Goal: Task Accomplishment & Management: Manage account settings

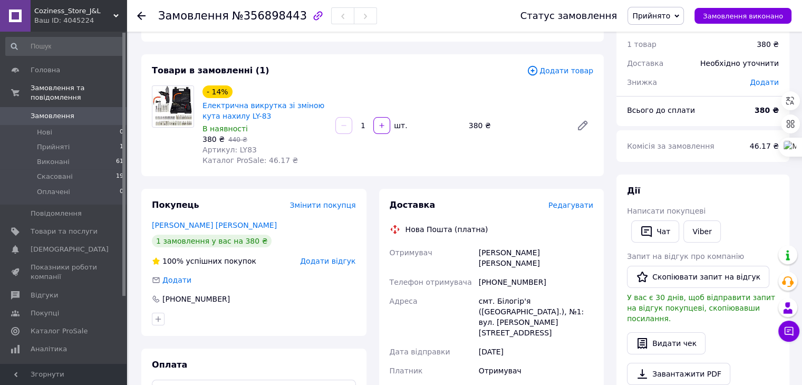
scroll to position [53, 0]
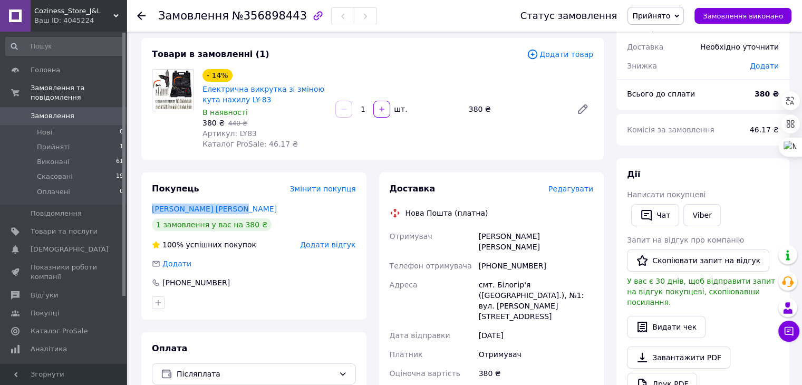
drag, startPoint x: 244, startPoint y: 212, endPoint x: 153, endPoint y: 203, distance: 91.1
click at [153, 203] on div "Покупець Змінити покупця [PERSON_NAME] [PERSON_NAME] 1 замовлення у вас на 380 …" at bounding box center [253, 245] width 225 height 147
copy link "[PERSON_NAME] [PERSON_NAME]"
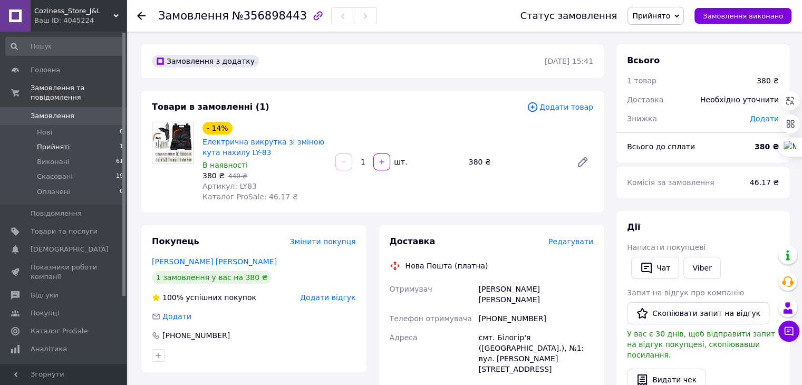
click at [62, 142] on span "Прийняті" at bounding box center [53, 146] width 33 height 9
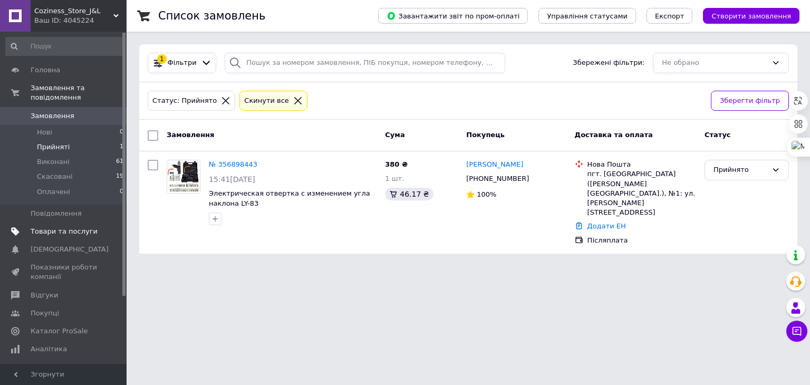
click at [69, 227] on span "Товари та послуги" at bounding box center [64, 231] width 67 height 9
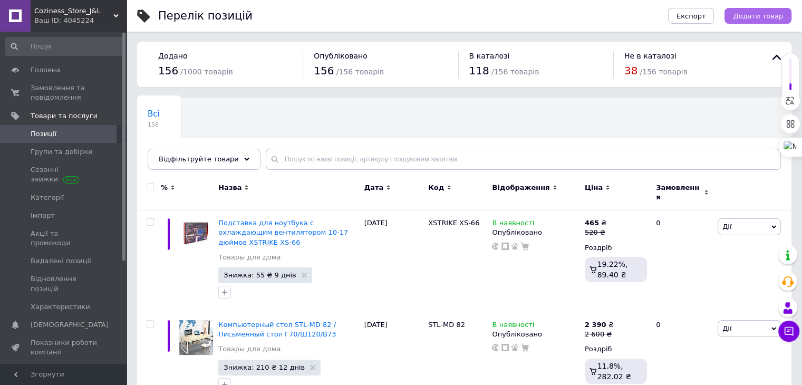
click at [752, 13] on span "Додати товар" at bounding box center [758, 16] width 50 height 8
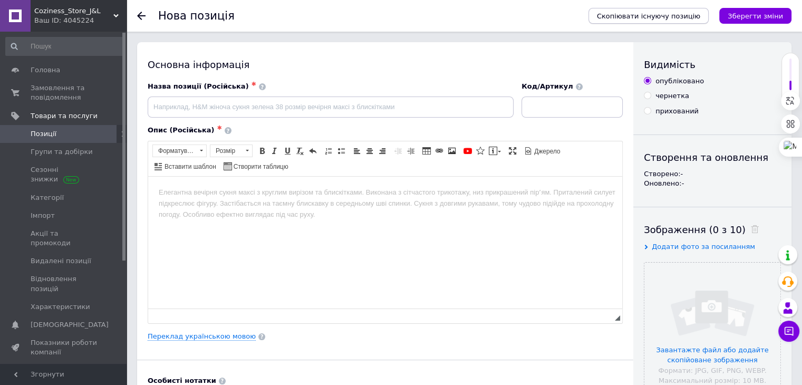
click at [688, 17] on span "Скопіювати існуючу позицію" at bounding box center [648, 16] width 103 height 8
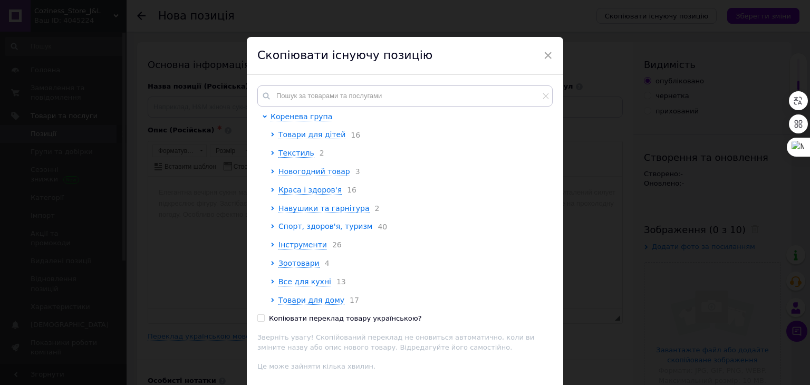
click at [283, 230] on span "Спорт, здоров'я, туризм" at bounding box center [325, 226] width 94 height 8
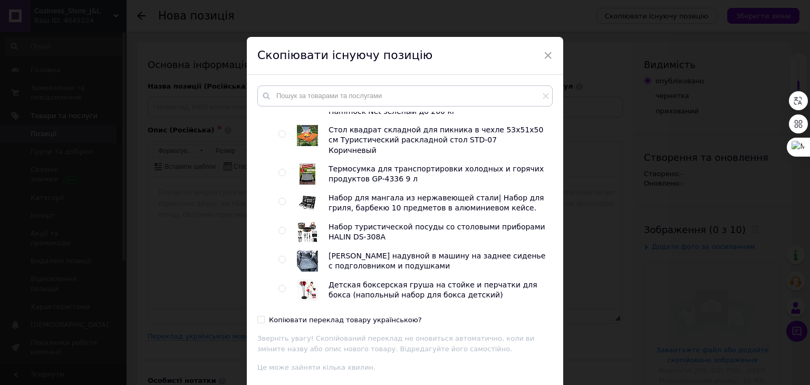
scroll to position [633, 0]
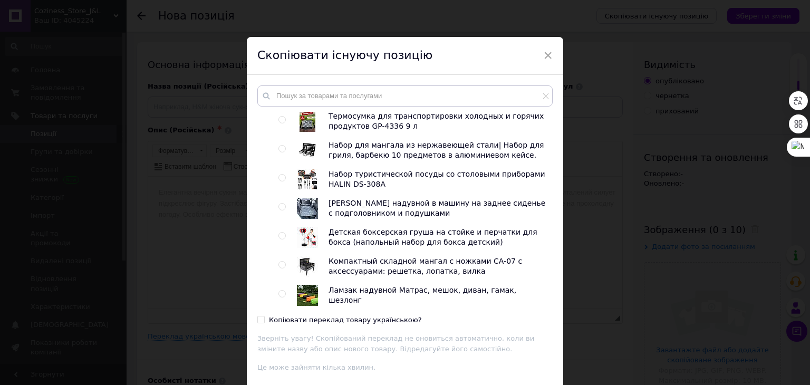
click at [283, 204] on input "radio" at bounding box center [281, 207] width 7 height 7
radio input "true"
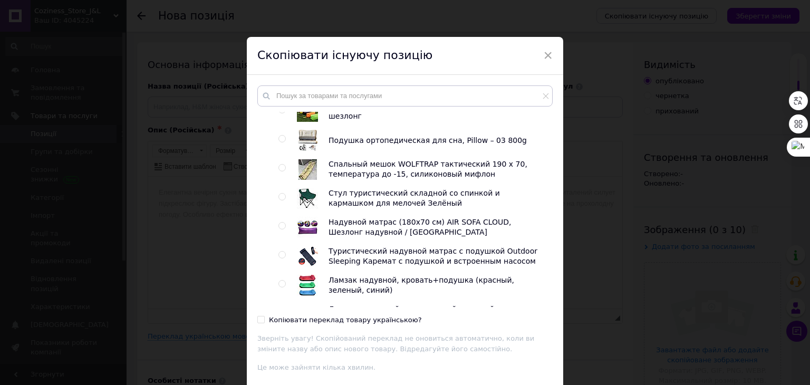
scroll to position [844, 0]
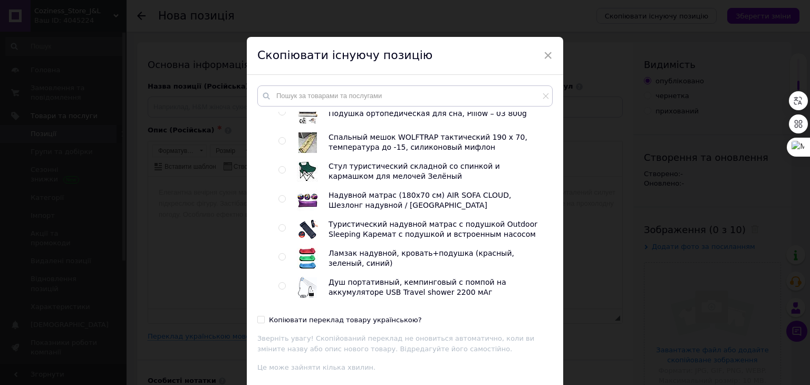
click at [262, 320] on input "Копіювати переклад товару українською?" at bounding box center [260, 319] width 7 height 7
checkbox input "true"
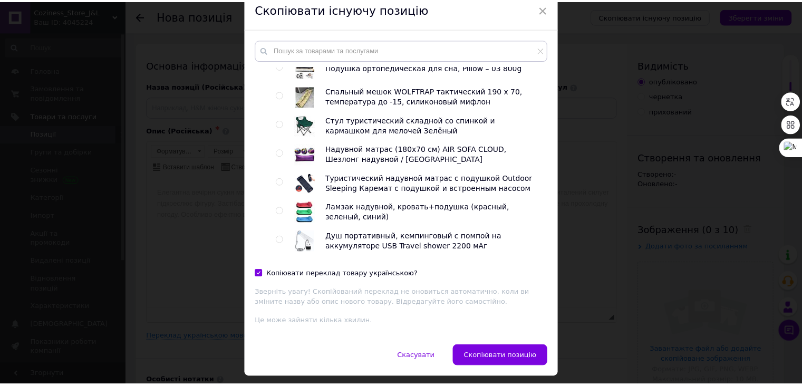
scroll to position [75, 0]
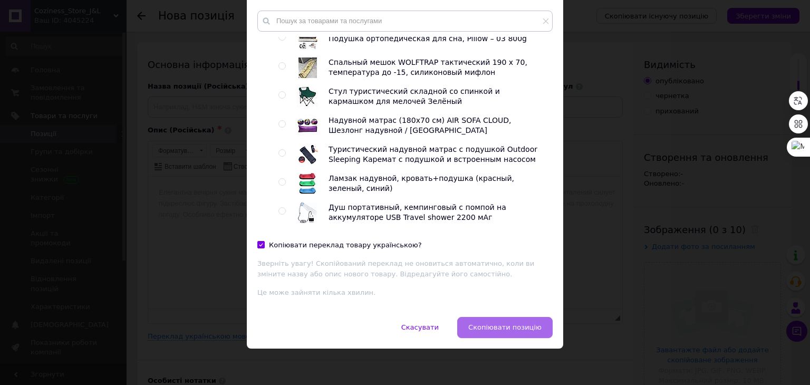
click at [487, 328] on span "Скопіювати позицію" at bounding box center [504, 327] width 73 height 8
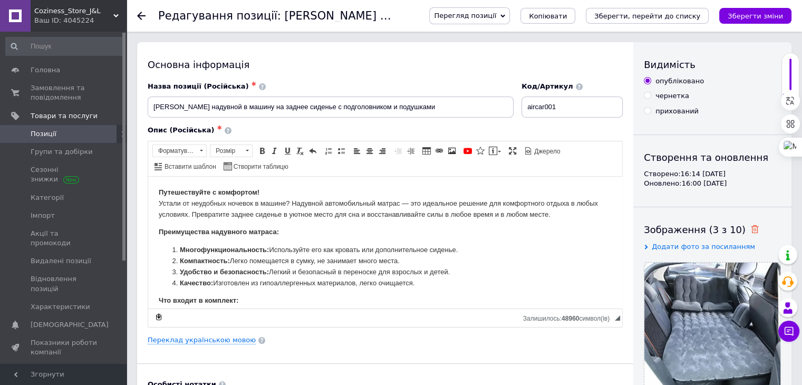
click at [751, 230] on icon at bounding box center [755, 229] width 8 height 8
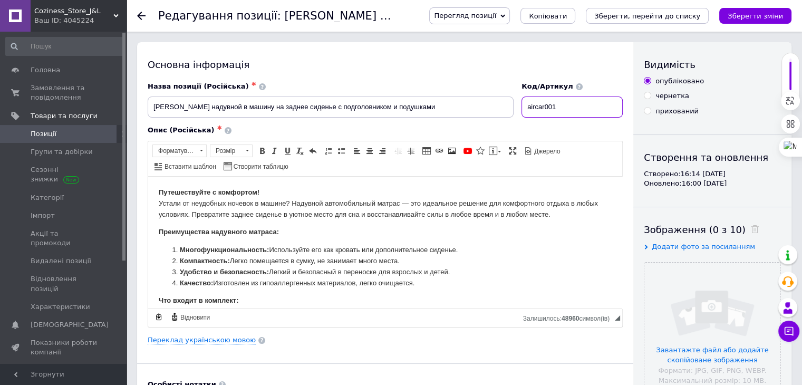
drag, startPoint x: 574, startPoint y: 108, endPoint x: 513, endPoint y: 88, distance: 64.2
click at [513, 88] on div "Назва позиції (Російська) ✱ [PERSON_NAME] надувной в машину на заднее сиденье с…" at bounding box center [385, 100] width 483 height 44
paste input "AND92"
type input "AND92"
click at [724, 311] on input "file" at bounding box center [713, 331] width 136 height 136
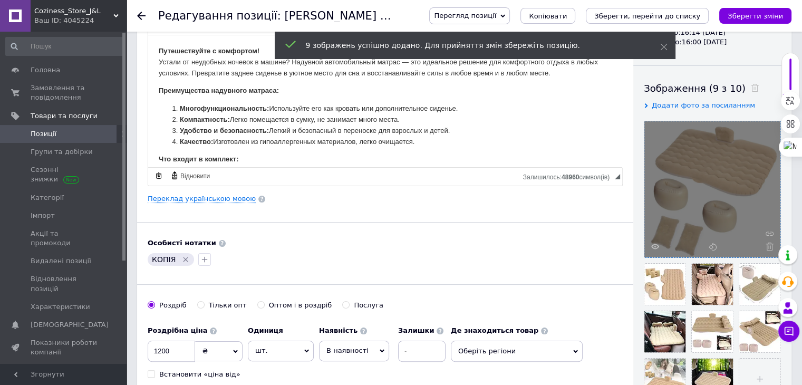
scroll to position [158, 0]
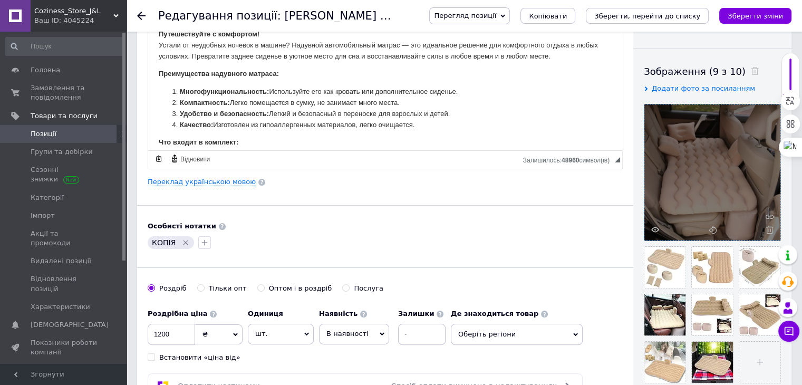
drag, startPoint x: 710, startPoint y: 260, endPoint x: 684, endPoint y: 184, distance: 80.4
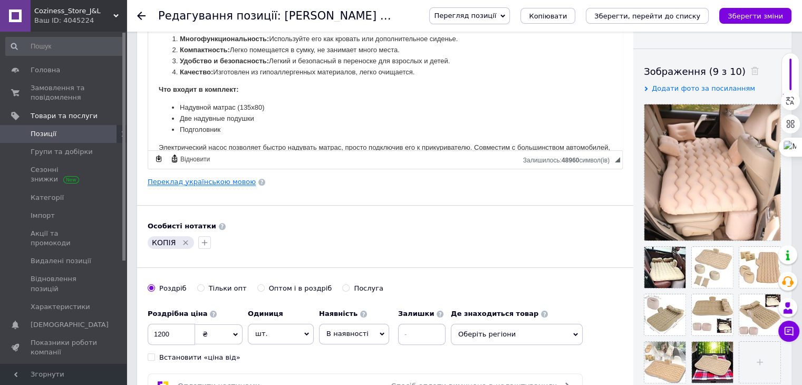
click at [192, 178] on link "Переклад українською мовою" at bounding box center [202, 182] width 108 height 8
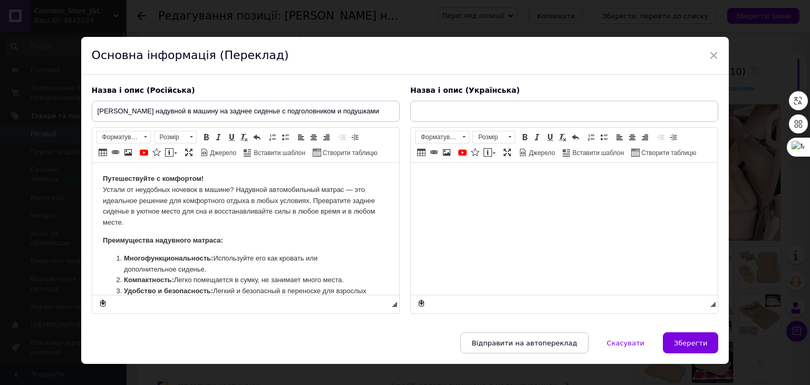
scroll to position [0, 0]
type input "Надувний матрац в машину на заднє сидіння з підголовником, подушками"
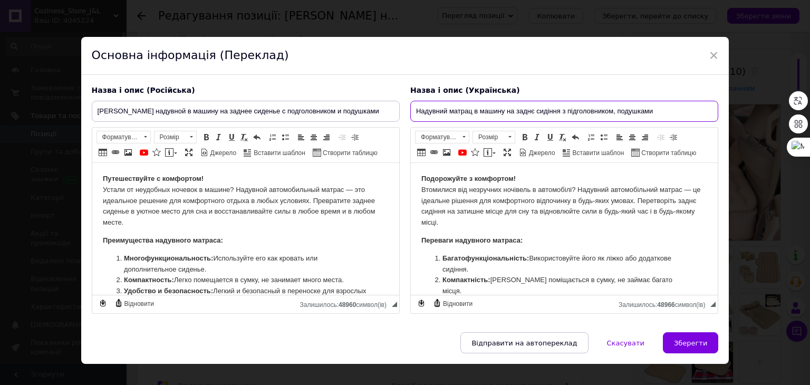
click at [437, 119] on input "Надувний матрац в машину на заднє сидіння з підголовником, подушками" at bounding box center [564, 111] width 308 height 21
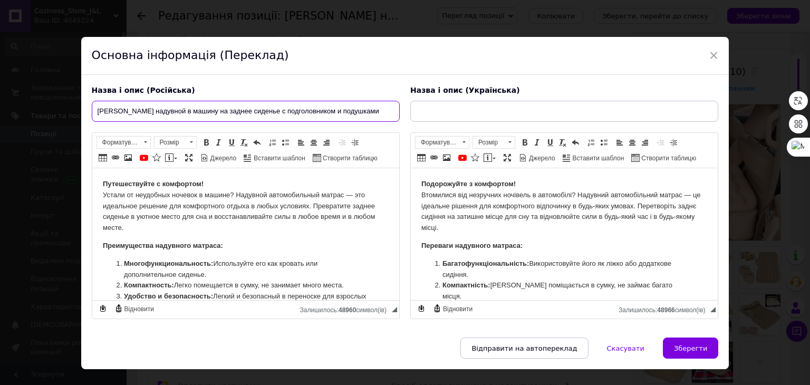
click at [322, 112] on input "[PERSON_NAME] надувной в машину на заднее сиденье с подголовником и подушками" at bounding box center [246, 111] width 308 height 21
click at [368, 112] on input "text" at bounding box center [246, 111] width 308 height 21
paste input "Автомобильный надувной матрас"
paste input "бежевого цвета для заднего сиденья"
click at [237, 103] on input "Автомобильный надувной матрас бежевого цвета для заднего сиденья" at bounding box center [246, 111] width 308 height 21
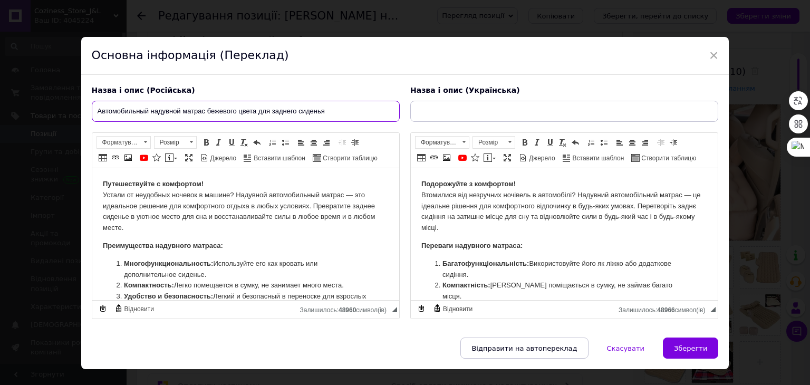
click at [238, 107] on input "Автомобильный надувной матрас бежевого цвета для заднего сиденья" at bounding box center [246, 111] width 308 height 21
type input "Автомобильный надувной матрас бежевого цвета для заднего сиденья"
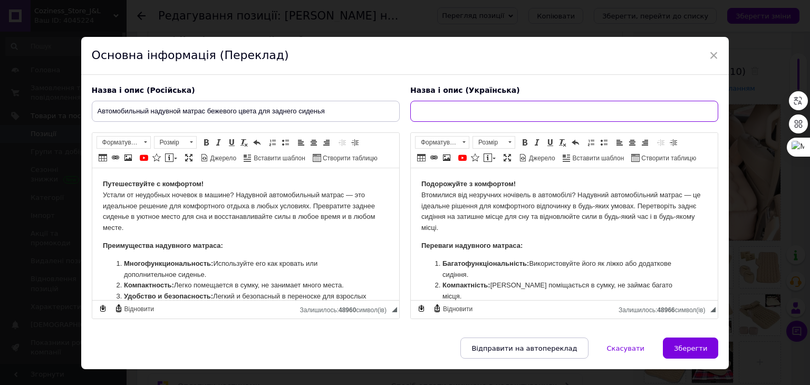
click at [443, 115] on input "text" at bounding box center [564, 111] width 308 height 21
paste input "Автомобільний надувний матрац бежевого кольору для заднього сидіння"
type input "Автомобільний надувний матрац бежевого кольору для заднього сидіння"
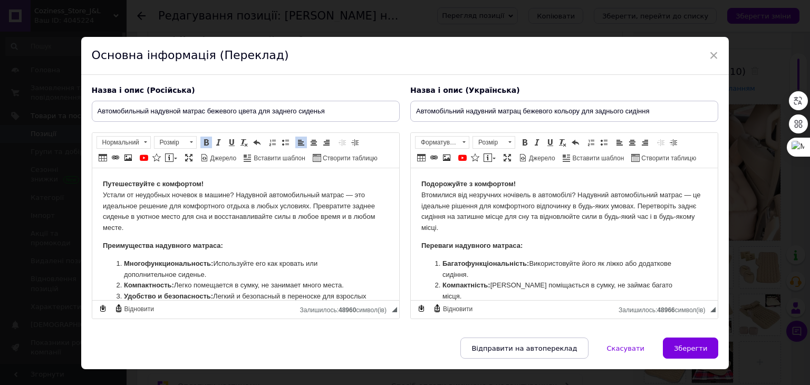
click at [304, 197] on p "Путешествуйте с комфортом! Устали от неудобных ночевок в машине? Надувной автом…" at bounding box center [245, 206] width 286 height 55
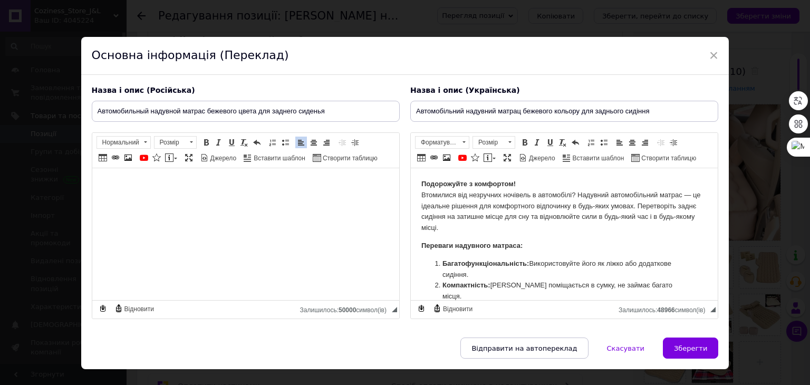
click at [461, 217] on p "Подорожуйте з комфортом! Втомилися від незручних ночівель в автомобілі? Надувни…" at bounding box center [564, 206] width 286 height 55
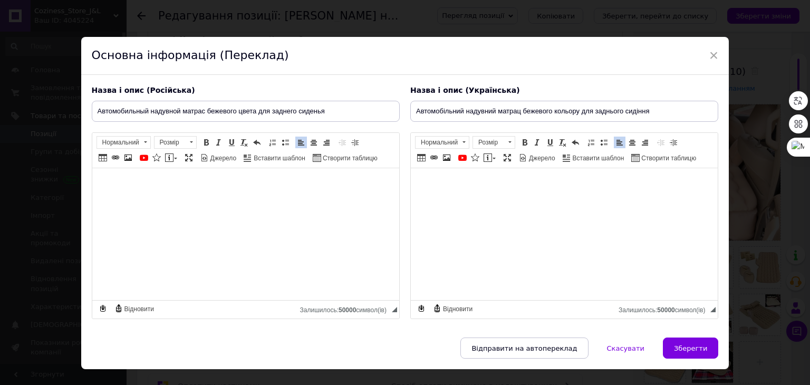
click at [342, 200] on html at bounding box center [245, 184] width 307 height 32
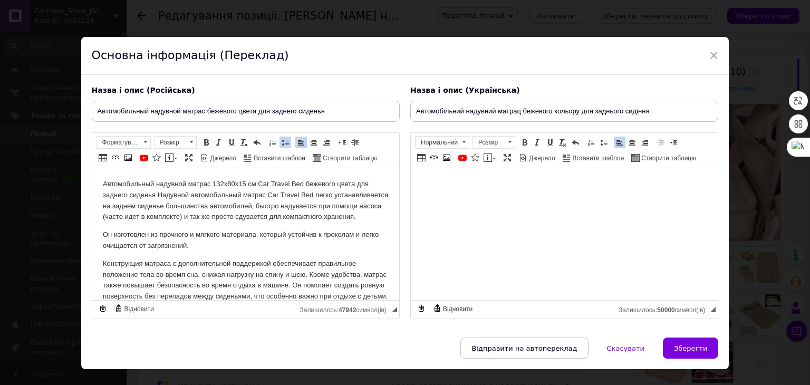
scroll to position [20, 0]
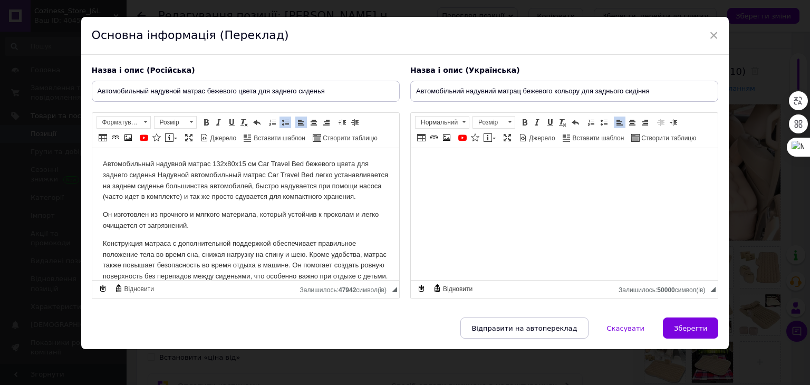
click at [456, 180] on html at bounding box center [563, 164] width 307 height 32
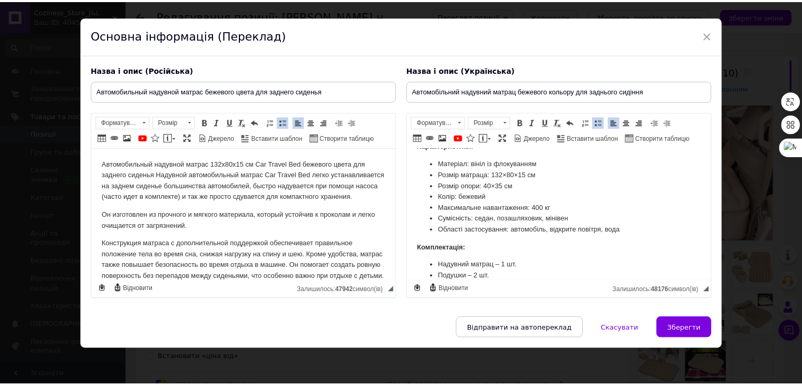
scroll to position [355, 0]
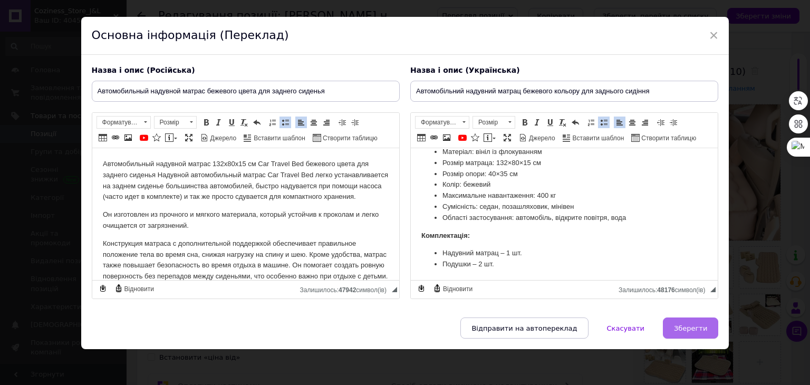
click at [688, 321] on button "Зберегти" at bounding box center [690, 328] width 55 height 21
type input "Автомобильный надувной матрас бежевого цвета для заднего сиденья"
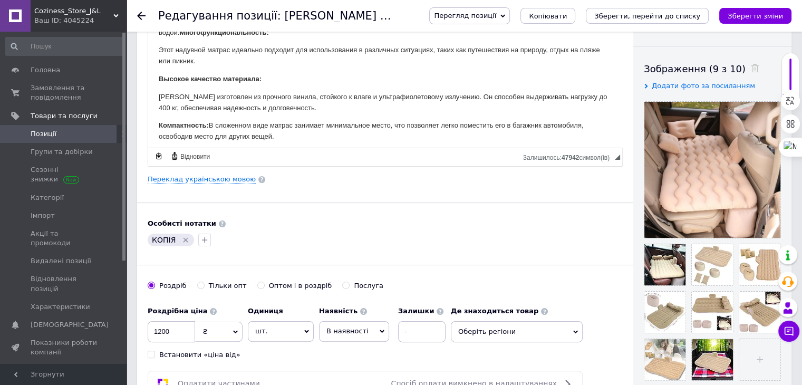
scroll to position [316, 0]
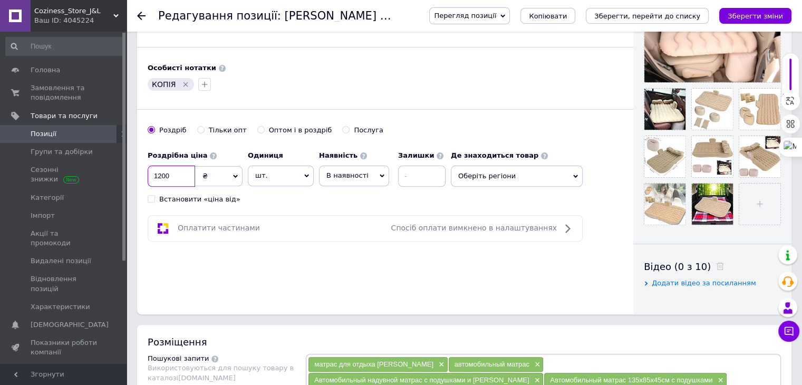
drag, startPoint x: 182, startPoint y: 171, endPoint x: 169, endPoint y: 165, distance: 15.3
click at [181, 170] on input "1200" at bounding box center [171, 176] width 47 height 21
drag, startPoint x: 169, startPoint y: 165, endPoint x: 141, endPoint y: 160, distance: 27.8
click at [141, 160] on div "Основна інформація Назва позиції (Російська) ✱ Автомобильный надувной матрас бе…" at bounding box center [385, 20] width 496 height 589
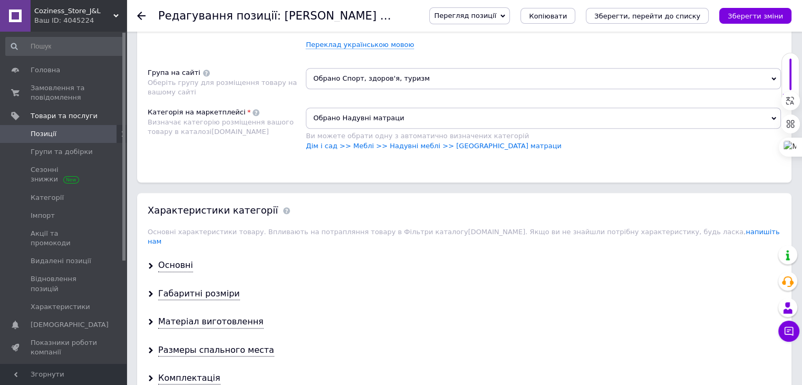
scroll to position [897, 0]
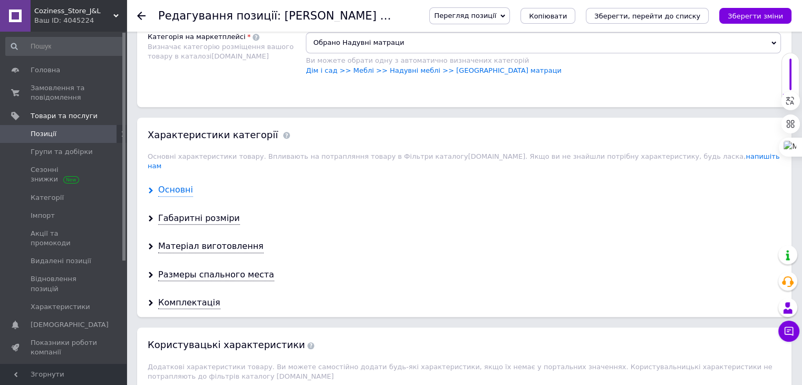
type input "840"
click at [175, 184] on div "Основні" at bounding box center [175, 190] width 35 height 12
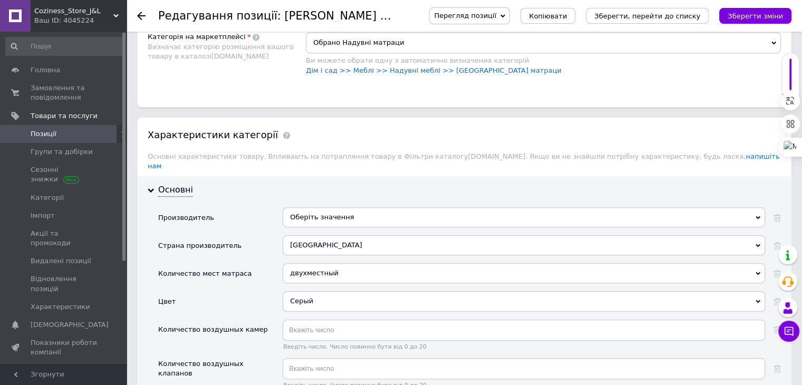
click at [348, 291] on div "Серый" at bounding box center [524, 301] width 483 height 20
click at [305, 291] on div "Серый" at bounding box center [524, 301] width 483 height 20
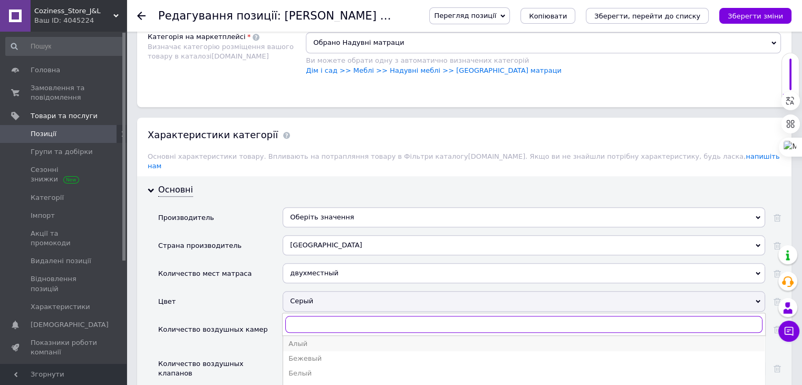
scroll to position [0, 0]
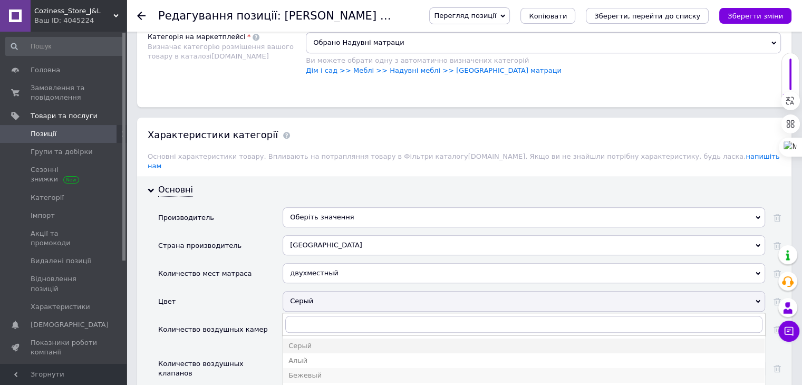
click at [312, 371] on div "Бежевый" at bounding box center [524, 375] width 471 height 9
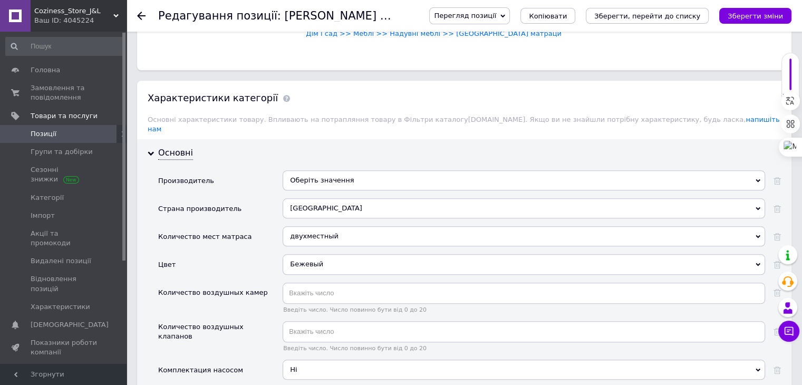
scroll to position [949, 0]
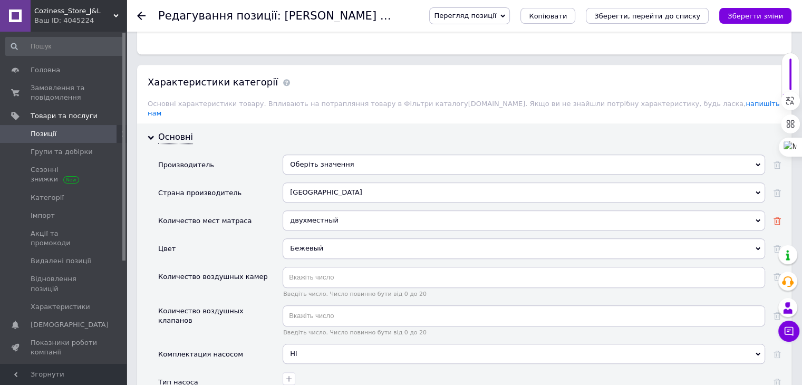
click at [776, 217] on icon at bounding box center [777, 220] width 7 height 7
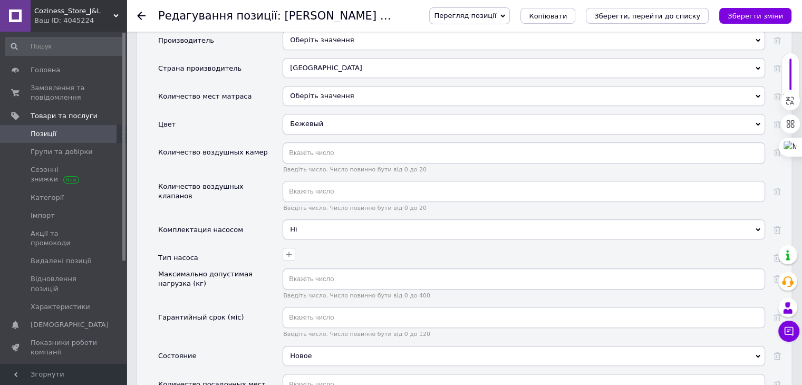
scroll to position [1108, 0]
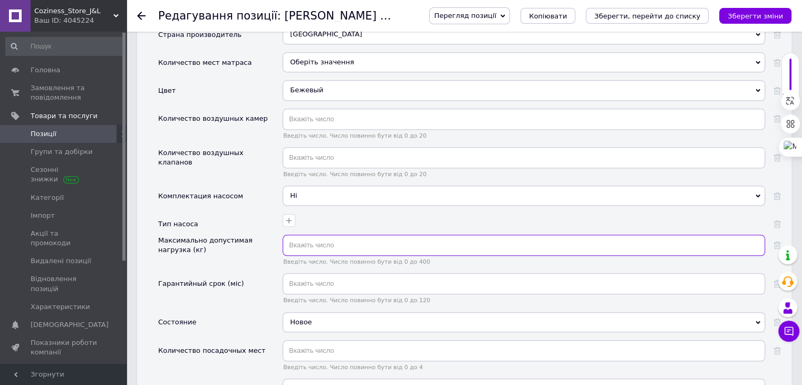
click at [302, 235] on input "text" at bounding box center [524, 245] width 483 height 21
type input "400"
click at [237, 236] on div "Максимально допустимая нагрузка (кг)" at bounding box center [217, 245] width 119 height 19
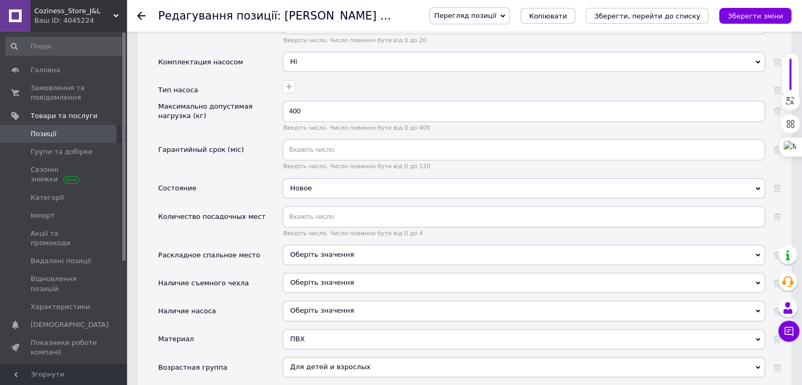
scroll to position [1266, 0]
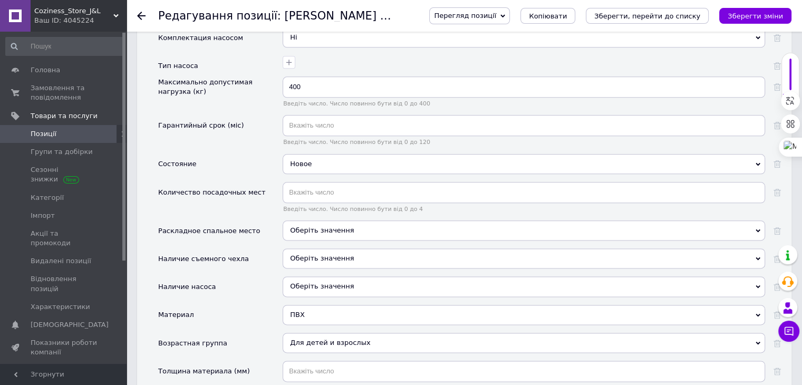
click at [291, 305] on div "ПВХ" at bounding box center [524, 315] width 483 height 20
click at [292, 305] on div "ПВХ" at bounding box center [524, 315] width 483 height 20
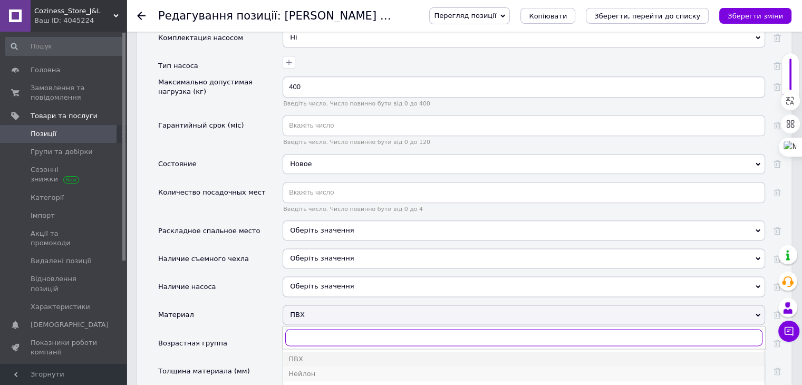
scroll to position [1319, 0]
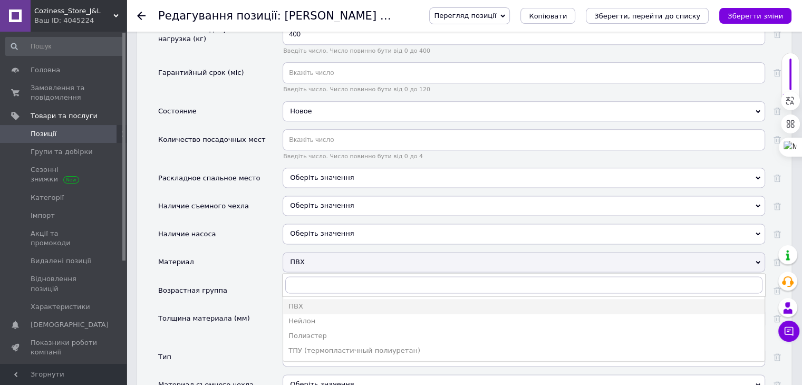
click at [239, 252] on div "Материал" at bounding box center [220, 266] width 124 height 28
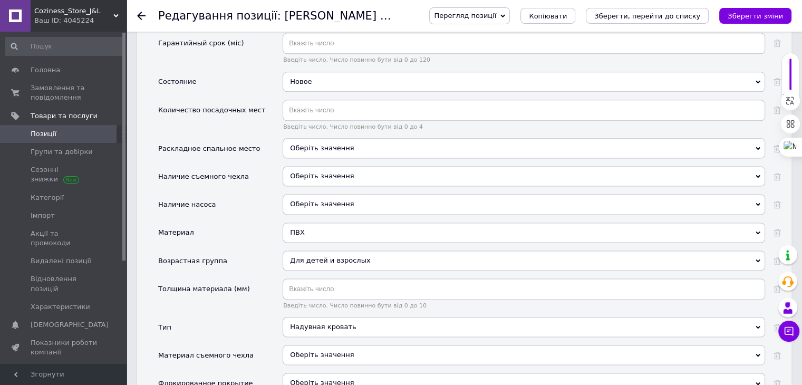
scroll to position [1371, 0]
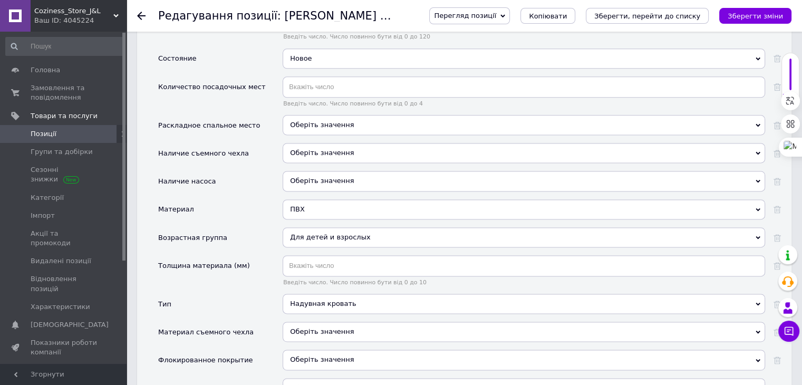
click at [295, 294] on div "Надувная кровать" at bounding box center [524, 304] width 483 height 20
click at [249, 294] on div "Тип" at bounding box center [220, 308] width 124 height 28
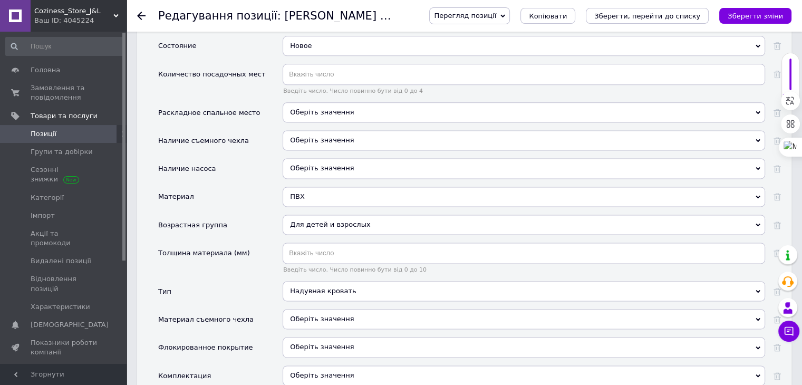
scroll to position [1424, 0]
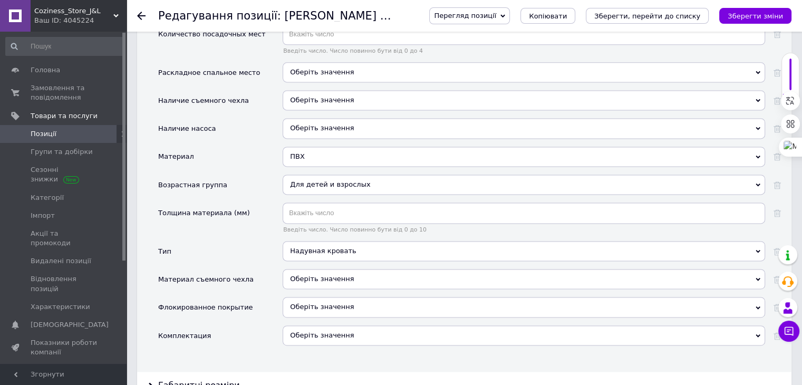
click at [367, 325] on div "Оберіть значення" at bounding box center [524, 335] width 483 height 20
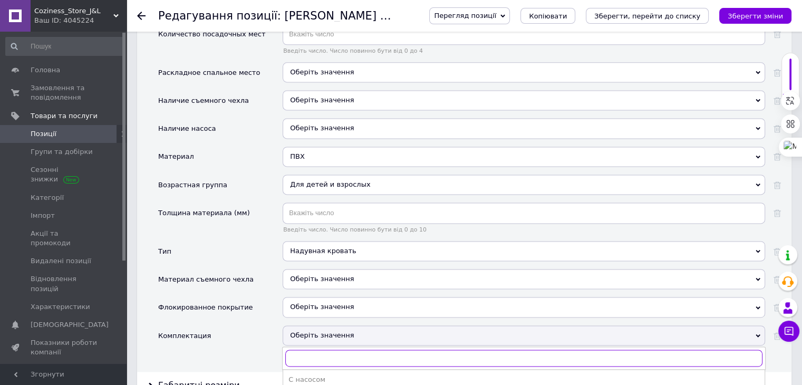
scroll to position [1477, 0]
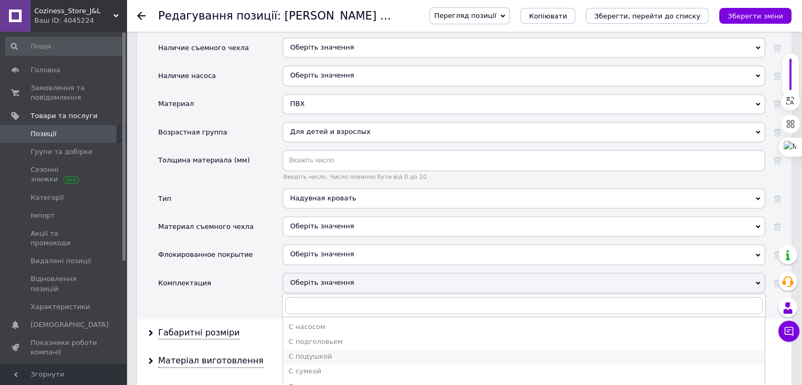
click at [347, 352] on div "С подушкой" at bounding box center [524, 356] width 471 height 9
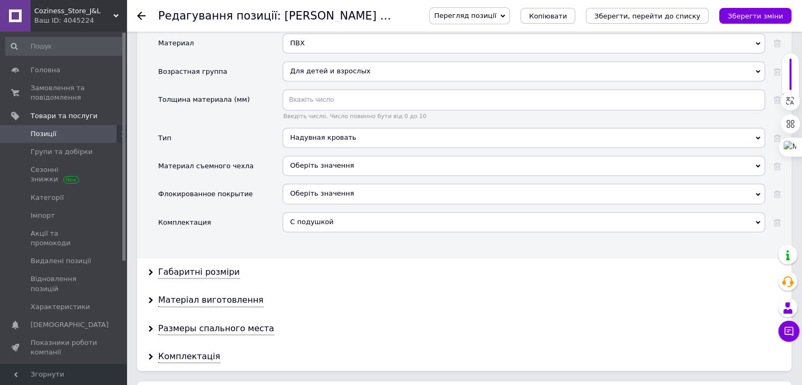
scroll to position [1582, 0]
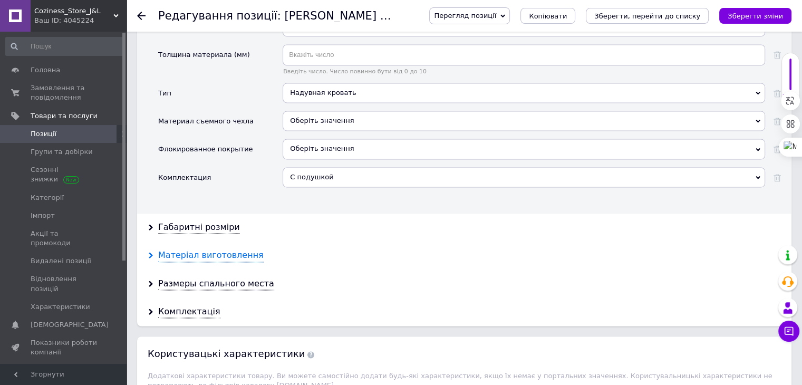
click at [227, 249] on div "Матеріал виготовлення" at bounding box center [210, 255] width 105 height 12
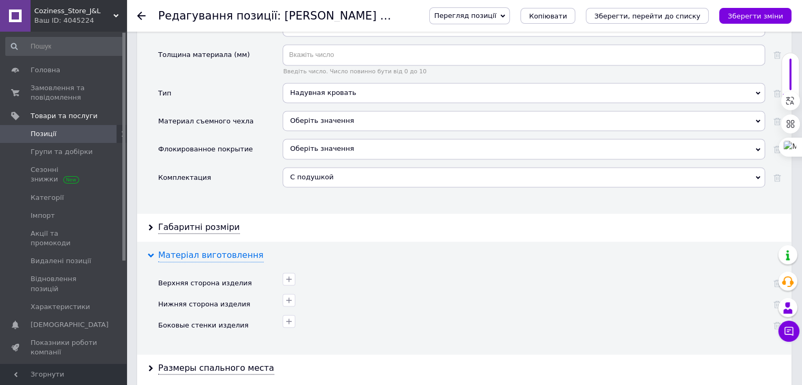
click at [229, 249] on div "Матеріал виготовлення" at bounding box center [210, 255] width 105 height 12
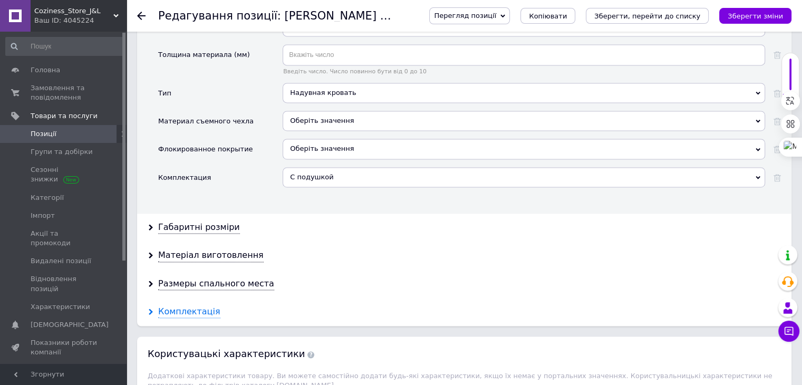
click at [206, 306] on div "Комплектація" at bounding box center [189, 312] width 62 height 12
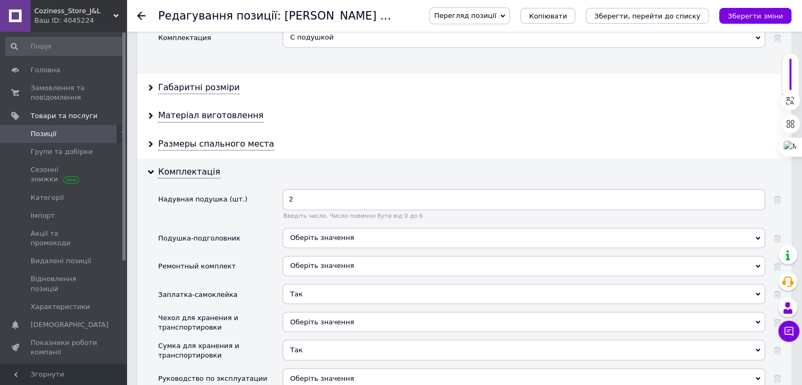
scroll to position [1741, 0]
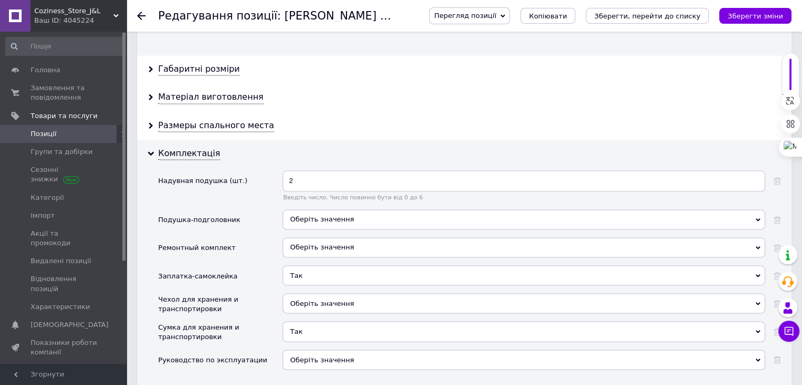
click at [301, 265] on span "Так" at bounding box center [524, 275] width 483 height 20
click at [774, 272] on icon at bounding box center [777, 275] width 7 height 7
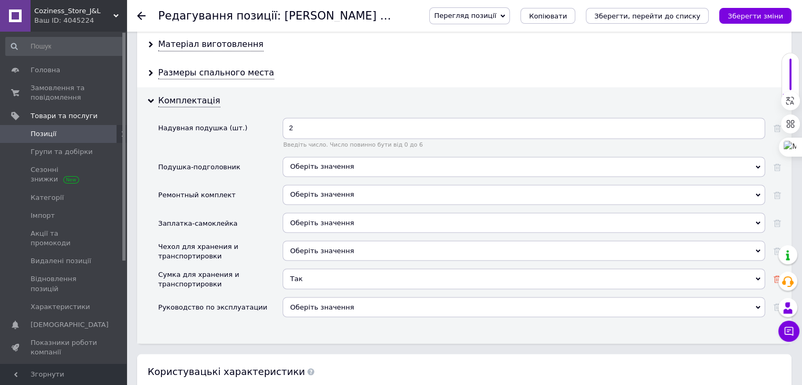
click at [776, 275] on icon at bounding box center [777, 278] width 7 height 7
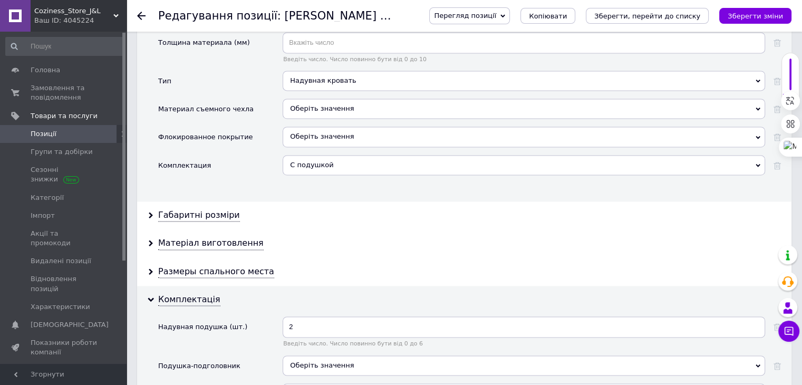
scroll to position [1582, 0]
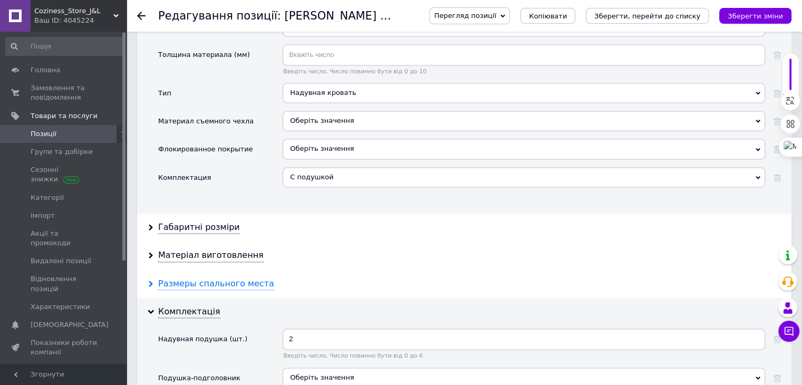
click at [213, 278] on div "Размеры спального места" at bounding box center [216, 284] width 116 height 12
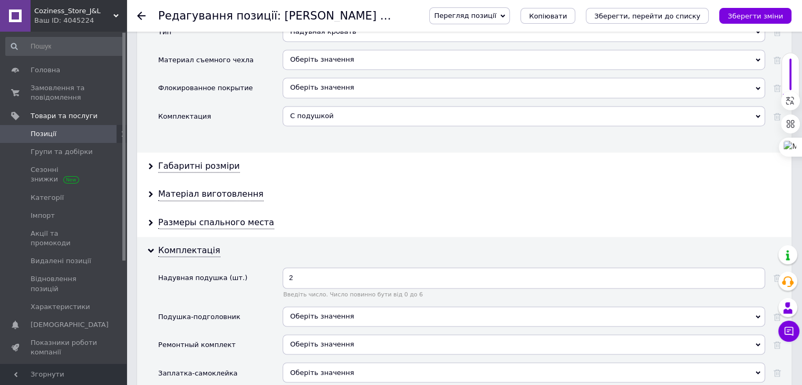
scroll to position [1635, 0]
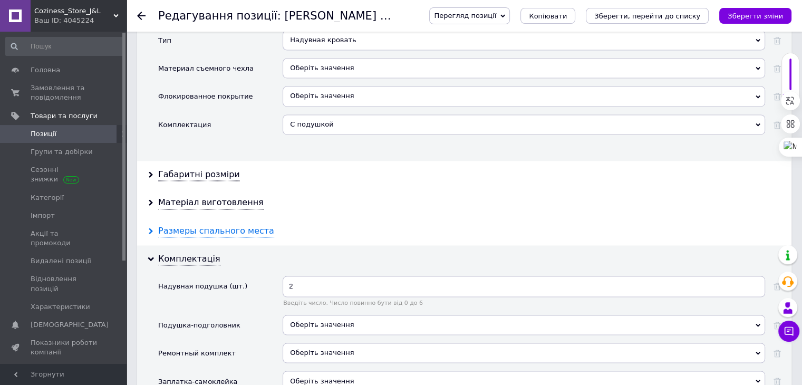
click at [190, 225] on div "Размеры спального места" at bounding box center [216, 231] width 116 height 12
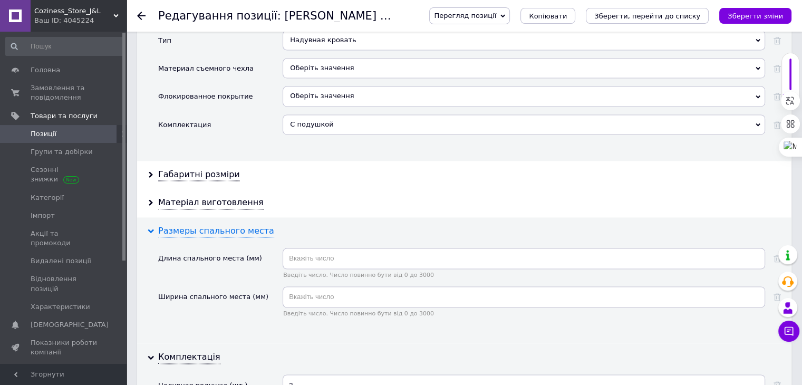
click at [193, 225] on div "Размеры спального места" at bounding box center [216, 231] width 116 height 12
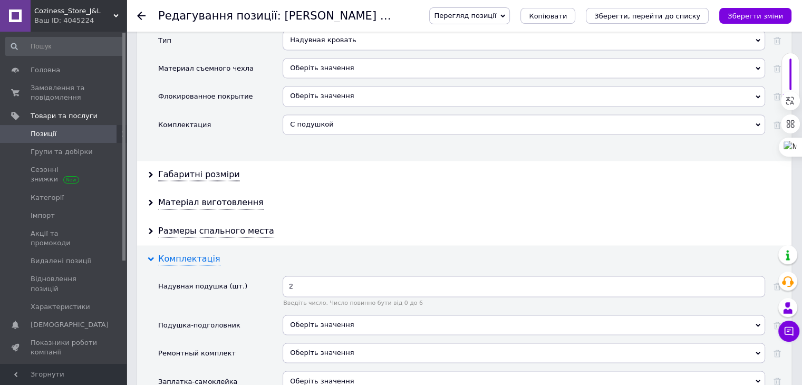
click at [188, 253] on div "Комплектація" at bounding box center [189, 259] width 62 height 12
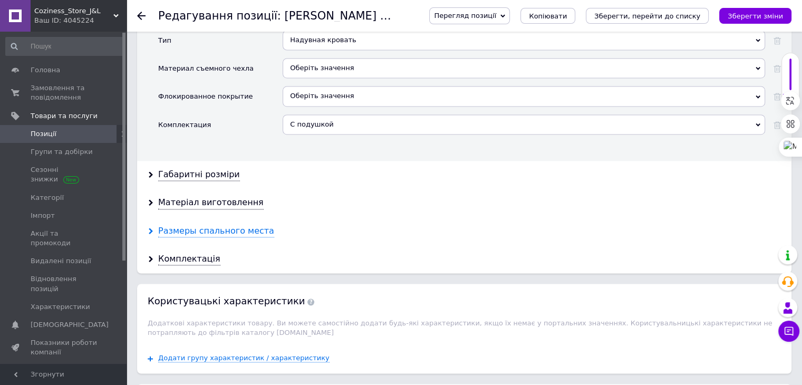
click at [177, 225] on div "Размеры спального места" at bounding box center [216, 231] width 116 height 12
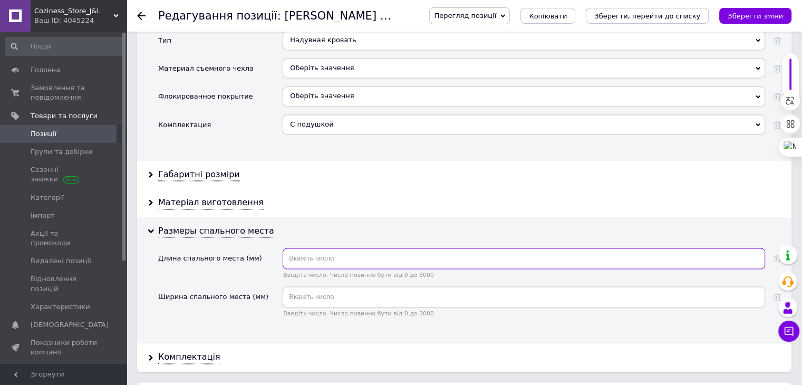
click at [308, 248] on input "text" at bounding box center [524, 258] width 483 height 21
type input "1320"
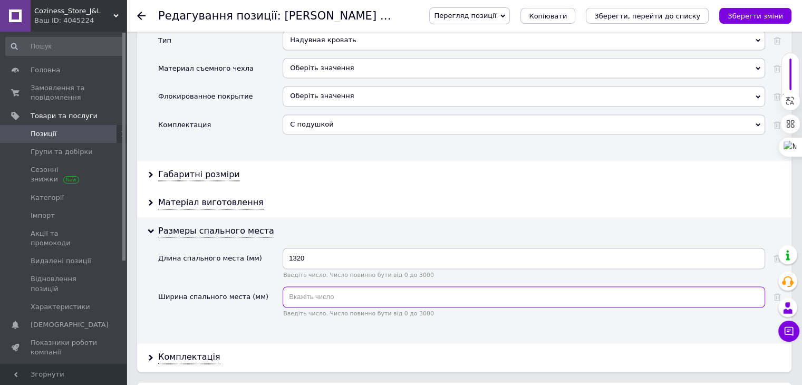
click at [320, 286] on input "text" at bounding box center [524, 296] width 483 height 21
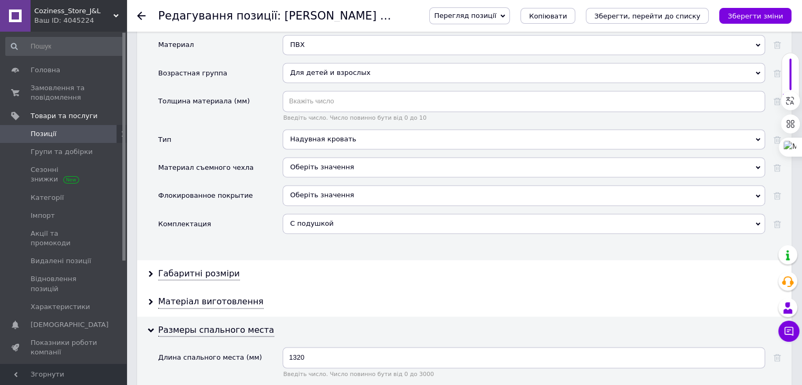
scroll to position [1530, 0]
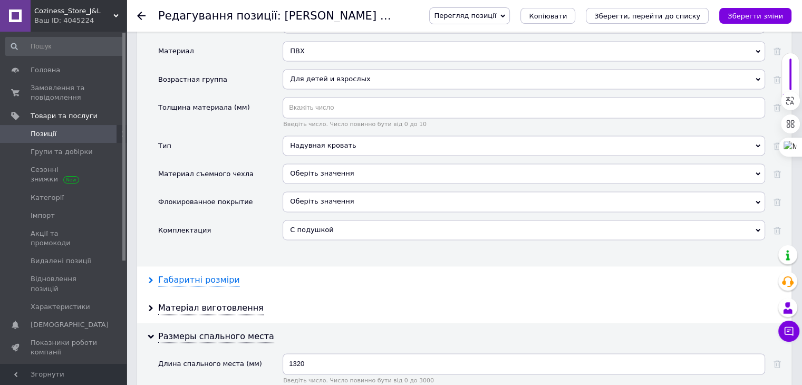
type input "800"
click at [177, 274] on div "Габаритні розміри" at bounding box center [199, 280] width 82 height 12
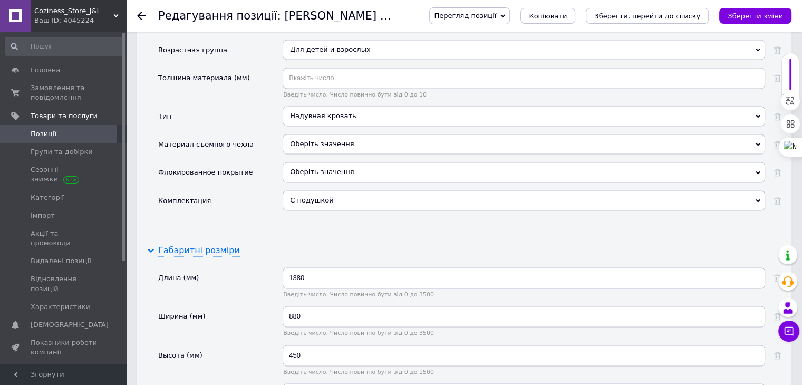
scroll to position [1582, 0]
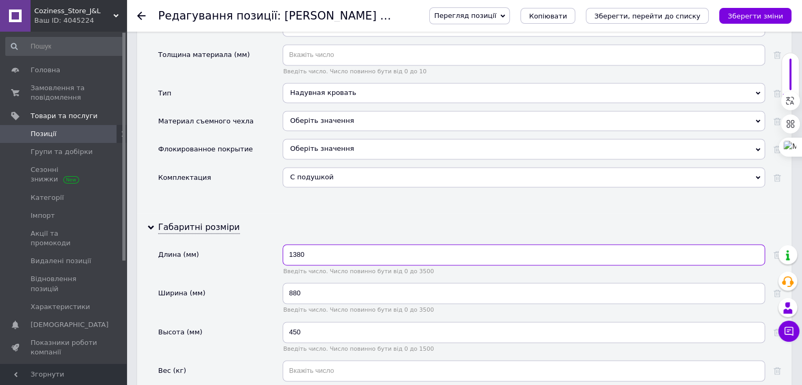
drag, startPoint x: 313, startPoint y: 219, endPoint x: 307, endPoint y: 218, distance: 6.4
click at [307, 244] on input "1380" at bounding box center [524, 254] width 483 height 21
drag, startPoint x: 307, startPoint y: 218, endPoint x: 300, endPoint y: 216, distance: 7.2
click at [304, 244] on input "1380" at bounding box center [524, 254] width 483 height 21
click at [297, 244] on input "1380" at bounding box center [524, 254] width 483 height 21
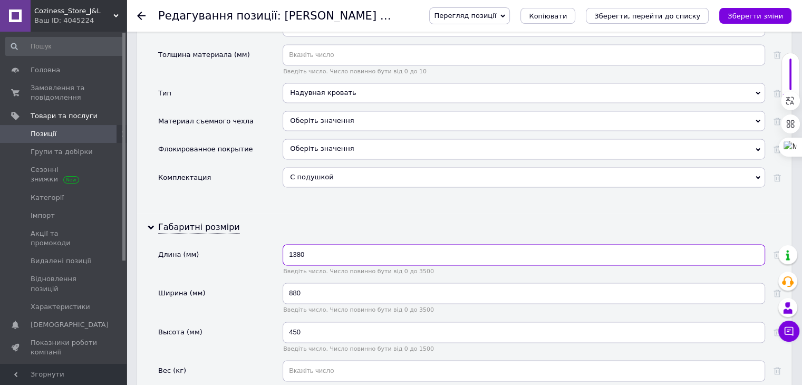
click at [296, 244] on input "1380" at bounding box center [524, 254] width 483 height 21
click at [303, 244] on input "1380" at bounding box center [524, 254] width 483 height 21
type input "1320"
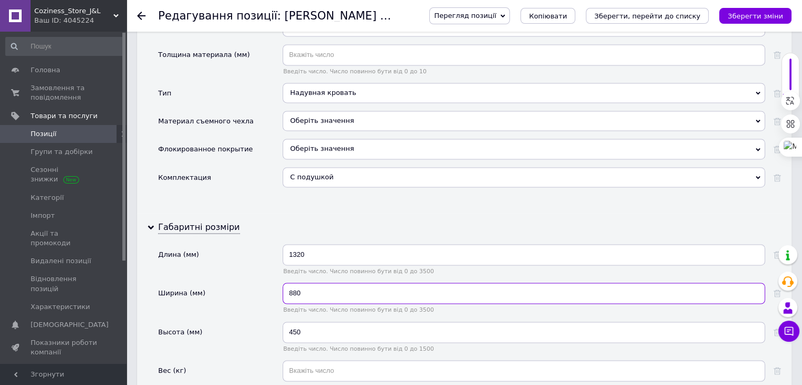
click at [295, 283] on input "880" at bounding box center [524, 293] width 483 height 21
click at [293, 283] on input "880" at bounding box center [524, 293] width 483 height 21
type input "800"
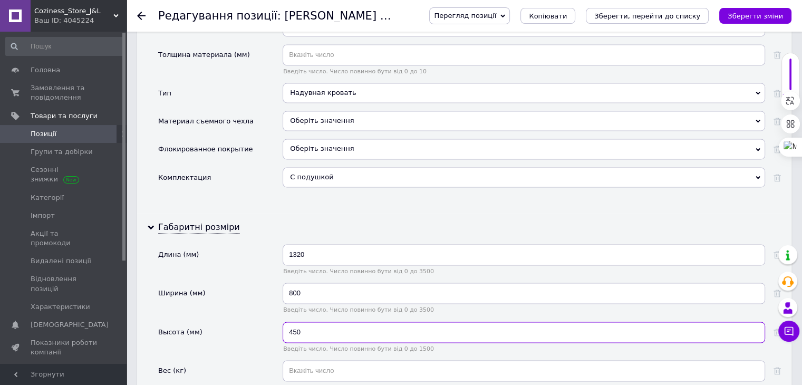
drag, startPoint x: 297, startPoint y: 297, endPoint x: 284, endPoint y: 294, distance: 13.0
click at [284, 322] on input "450" at bounding box center [524, 332] width 483 height 21
click at [283, 322] on input "450" at bounding box center [524, 332] width 483 height 21
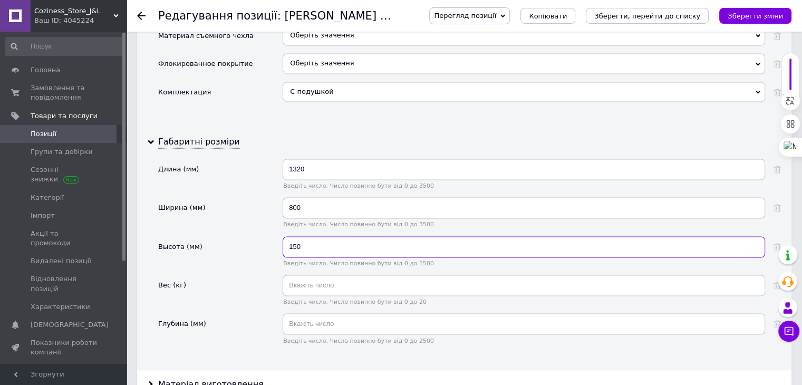
scroll to position [1688, 0]
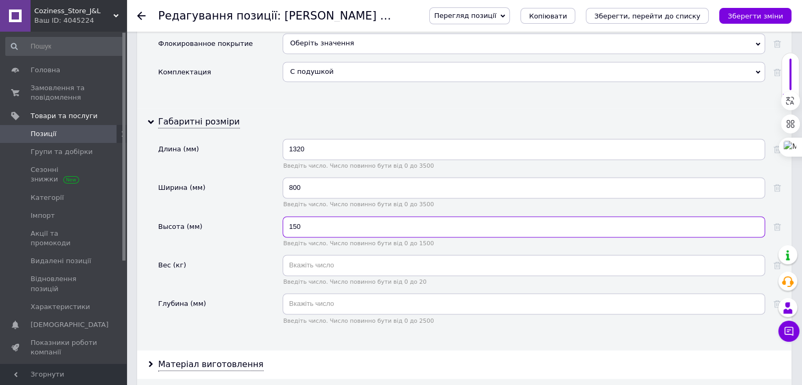
type input "150"
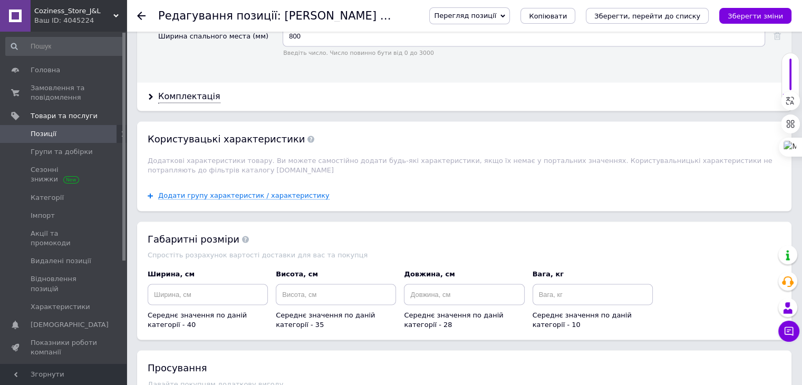
scroll to position [2218, 0]
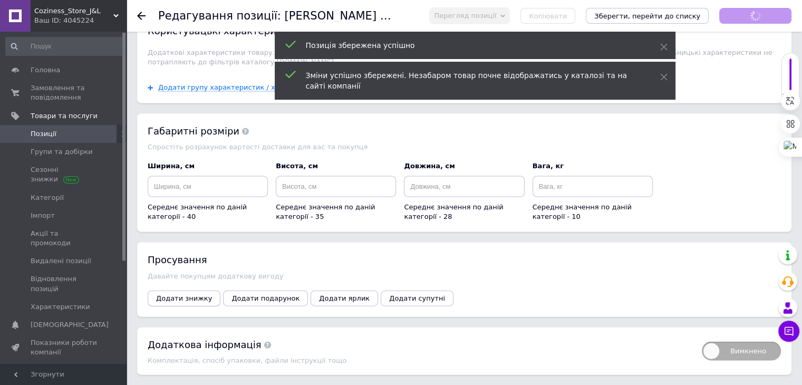
click at [181, 291] on button "Додати знижку" at bounding box center [184, 299] width 73 height 16
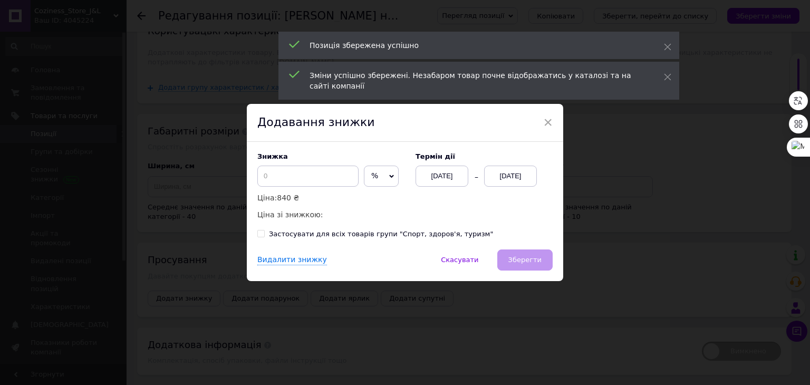
click at [371, 176] on span "%" at bounding box center [374, 175] width 7 height 8
click at [383, 199] on li "₴" at bounding box center [381, 198] width 34 height 15
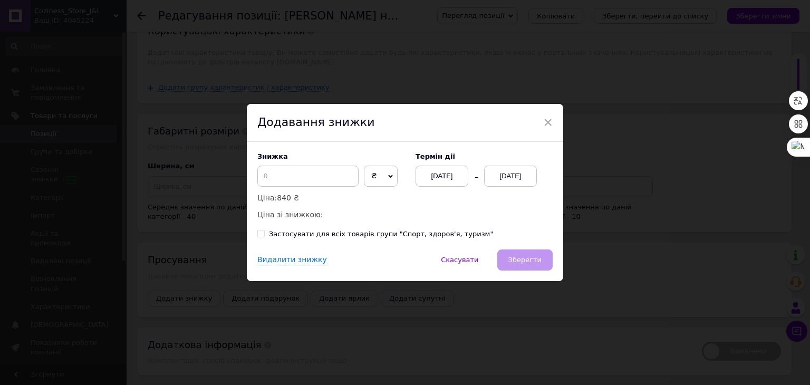
click at [508, 180] on div "[DATE]" at bounding box center [510, 176] width 53 height 21
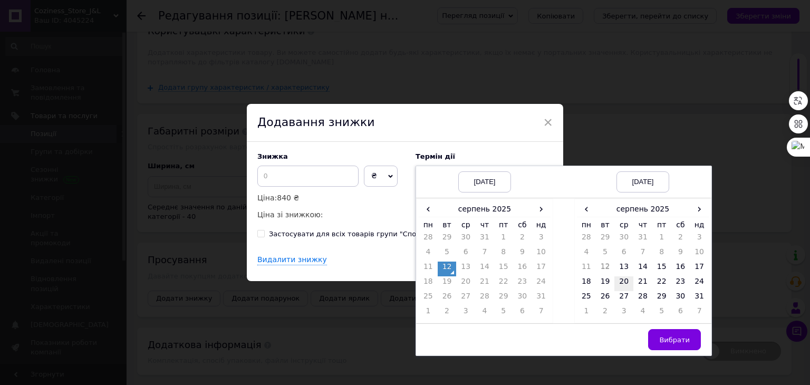
click at [623, 280] on td "20" at bounding box center [623, 283] width 19 height 15
click at [671, 340] on span "Вибрати" at bounding box center [674, 340] width 31 height 8
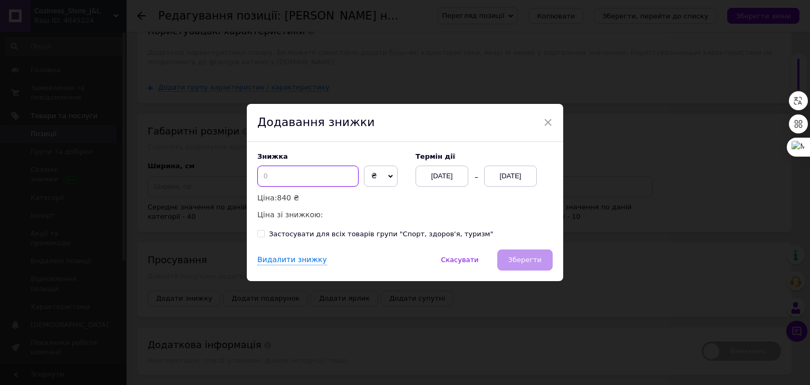
click at [327, 174] on input at bounding box center [307, 176] width 101 height 21
type input "90"
click at [536, 262] on span "Зберегти" at bounding box center [524, 260] width 33 height 8
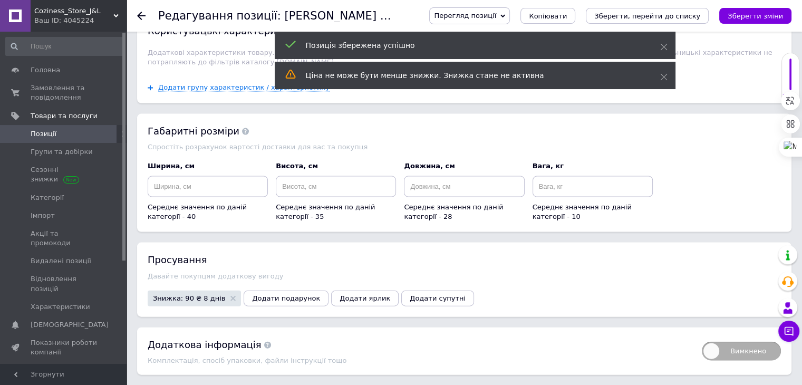
click at [75, 130] on span "Позиції" at bounding box center [64, 133] width 67 height 9
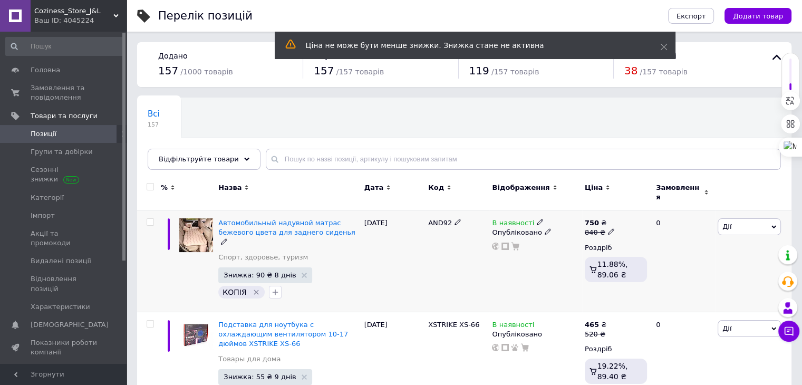
click at [254, 288] on icon "Видалити мітку" at bounding box center [256, 292] width 8 height 8
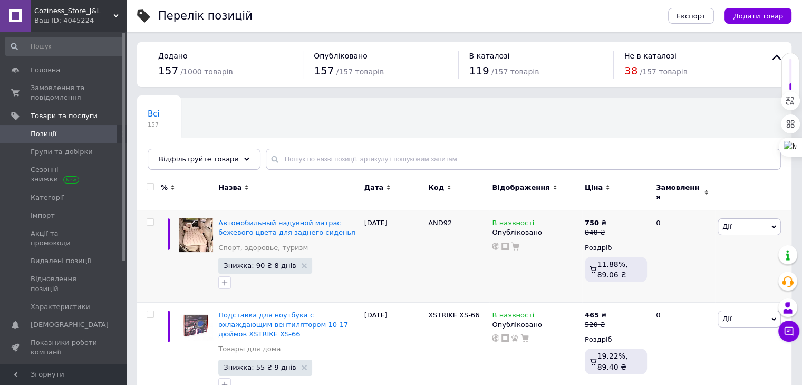
click at [86, 8] on span "Coziness_Store_J&L" at bounding box center [73, 10] width 79 height 9
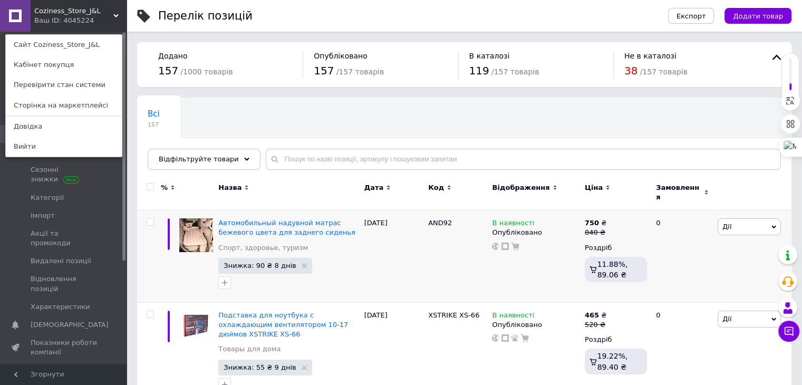
click at [223, 119] on div "Всі 157 Ok Відфільтровано... Зберегти" at bounding box center [205, 118] width 137 height 40
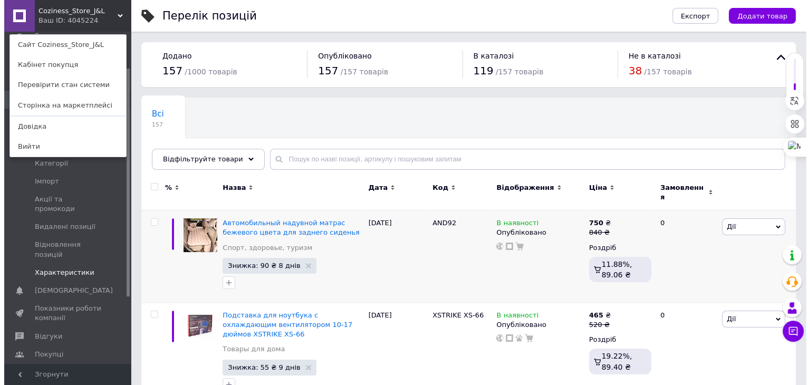
scroll to position [53, 0]
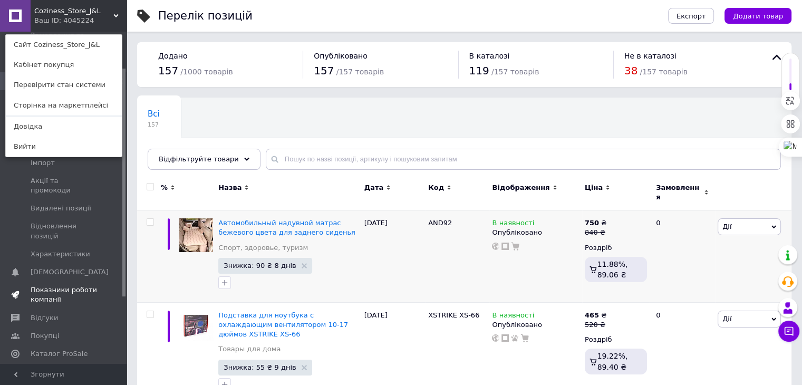
click at [28, 285] on span at bounding box center [15, 294] width 31 height 19
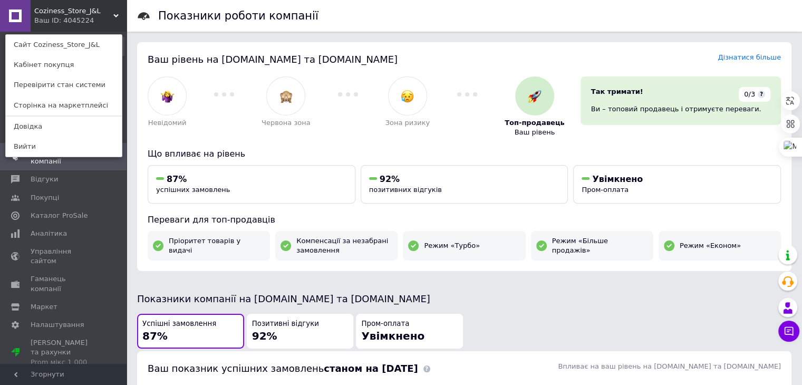
click at [145, 154] on div "Ваш рівень на [DOMAIN_NAME] та [DOMAIN_NAME] Дізнатися більше Невідомий Червона…" at bounding box center [464, 156] width 655 height 229
click at [110, 17] on div "Coziness_Store_J&L Ваш ID: 4045224 Сайт Coziness_Store_J&L Кабінет покупця Пере…" at bounding box center [63, 16] width 127 height 32
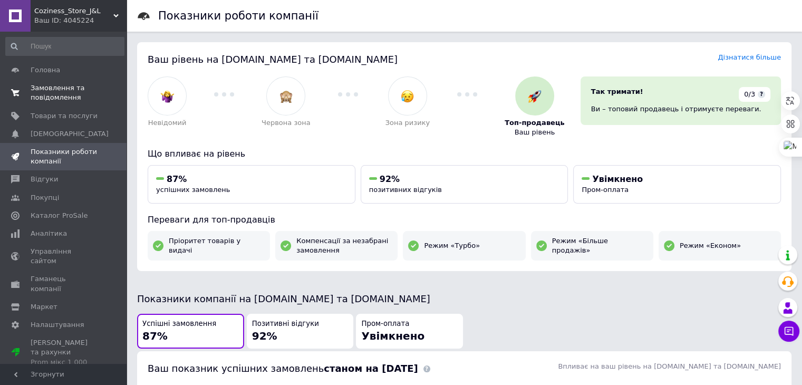
click at [74, 92] on span "Замовлення та повідомлення" at bounding box center [64, 92] width 67 height 19
